Goal: Transaction & Acquisition: Purchase product/service

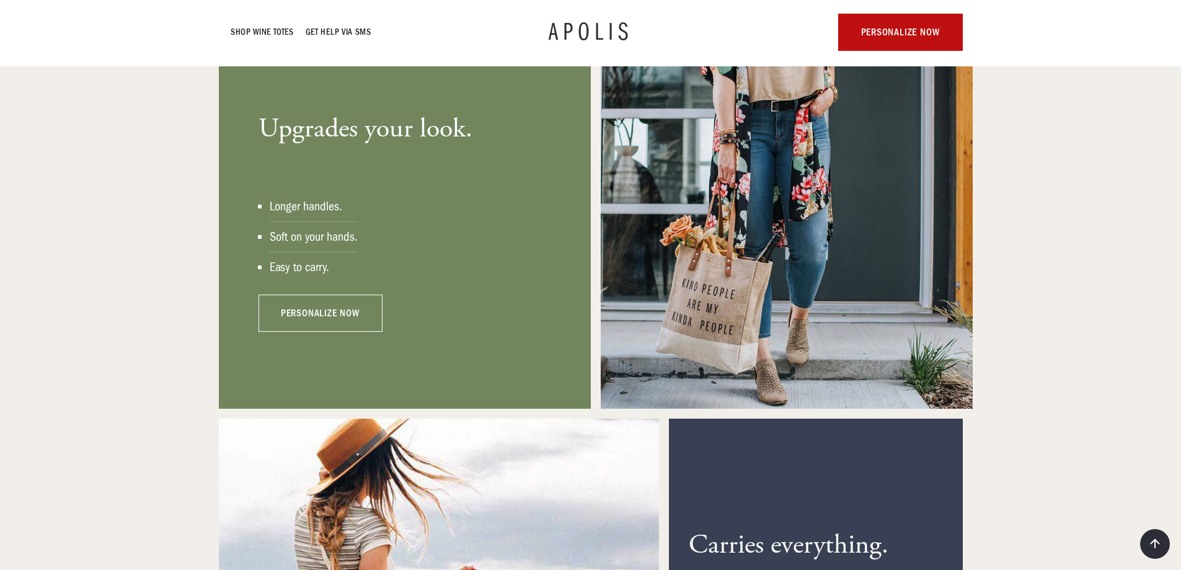
scroll to position [939, 0]
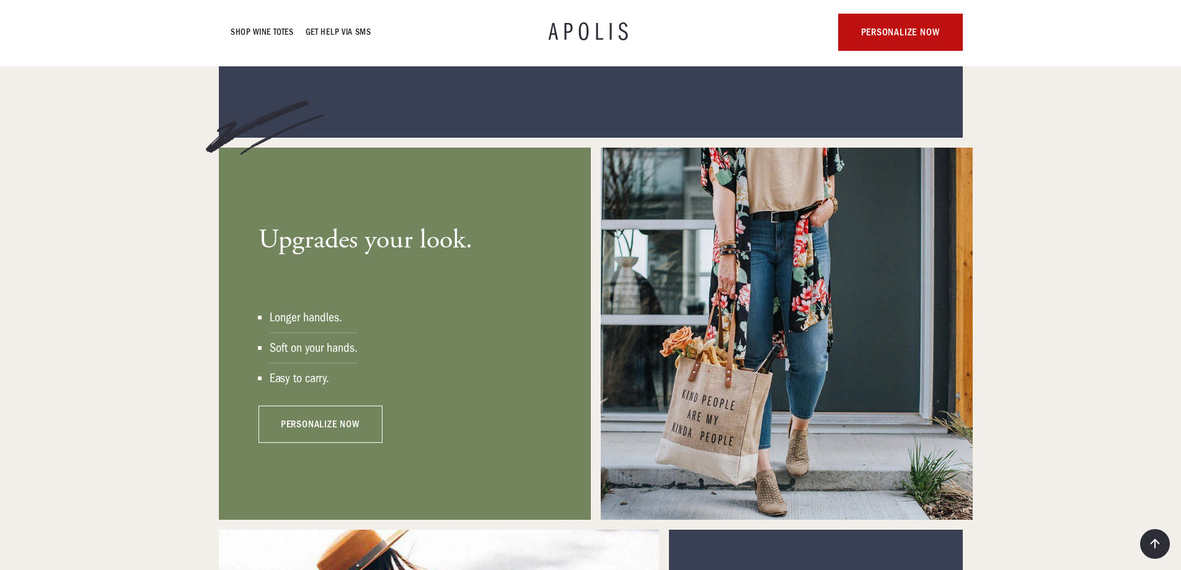
click at [342, 408] on link "personalize now" at bounding box center [321, 424] width 124 height 37
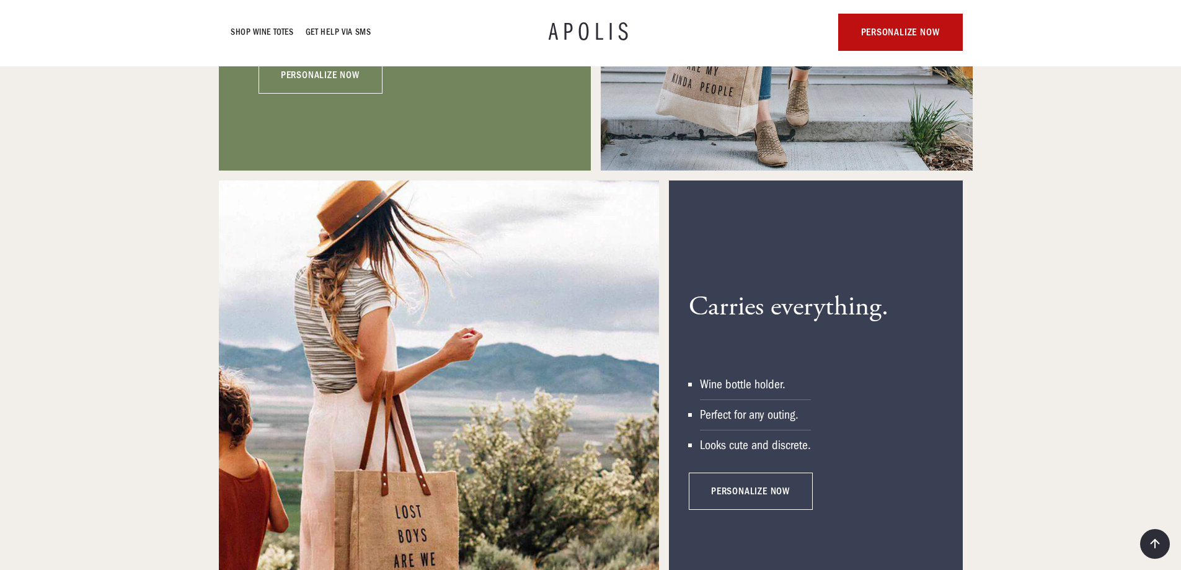
scroll to position [1435, 0]
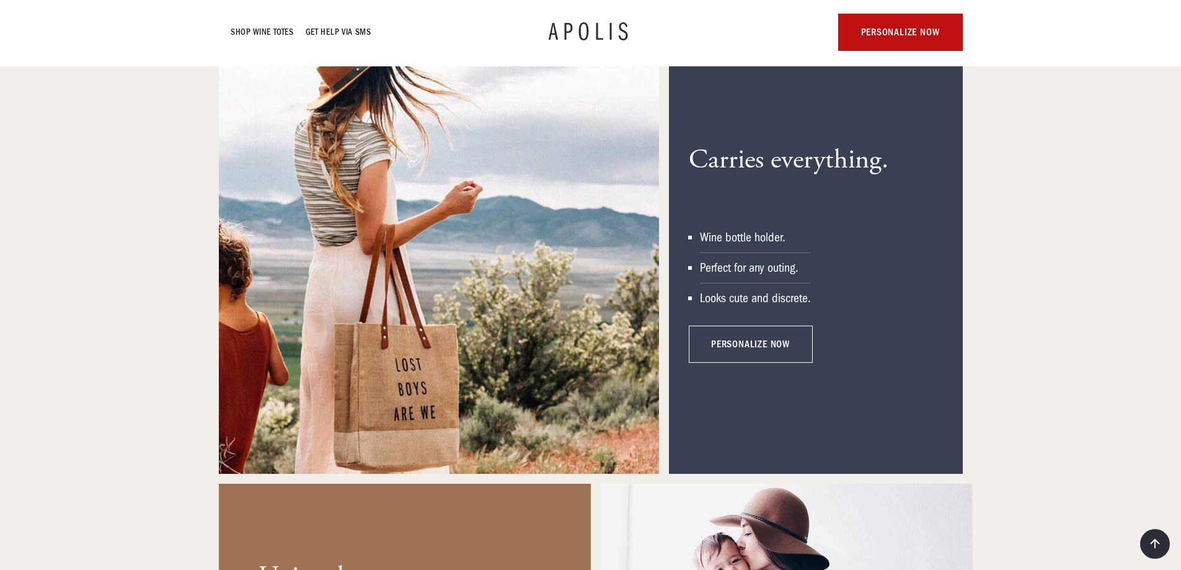
click at [743, 350] on link "personalize now" at bounding box center [751, 344] width 124 height 37
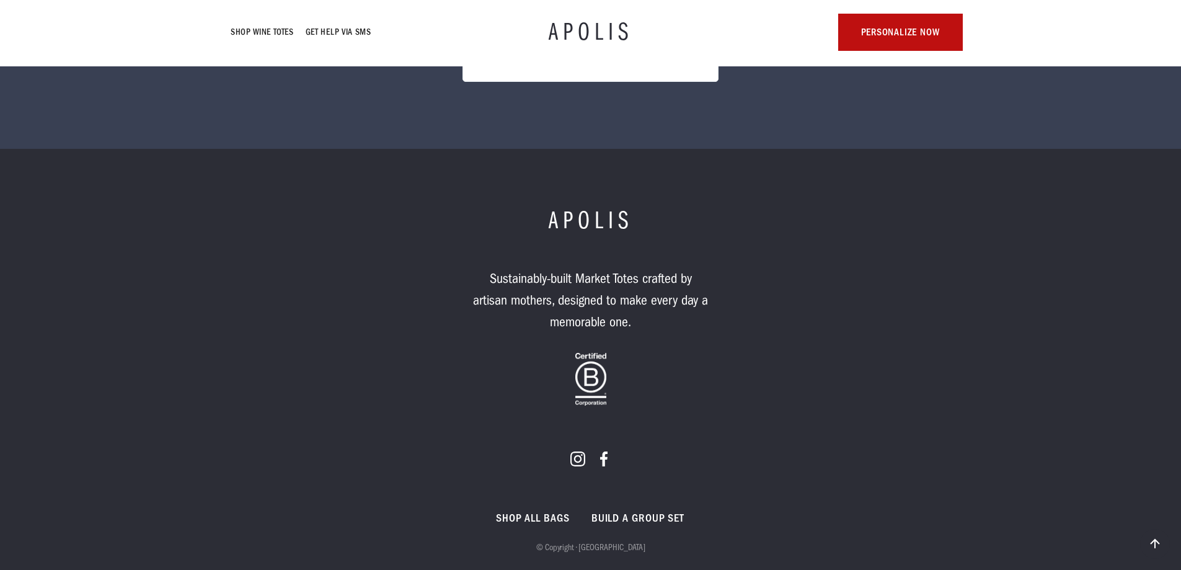
scroll to position [7425, 0]
